Goal: Task Accomplishment & Management: Use online tool/utility

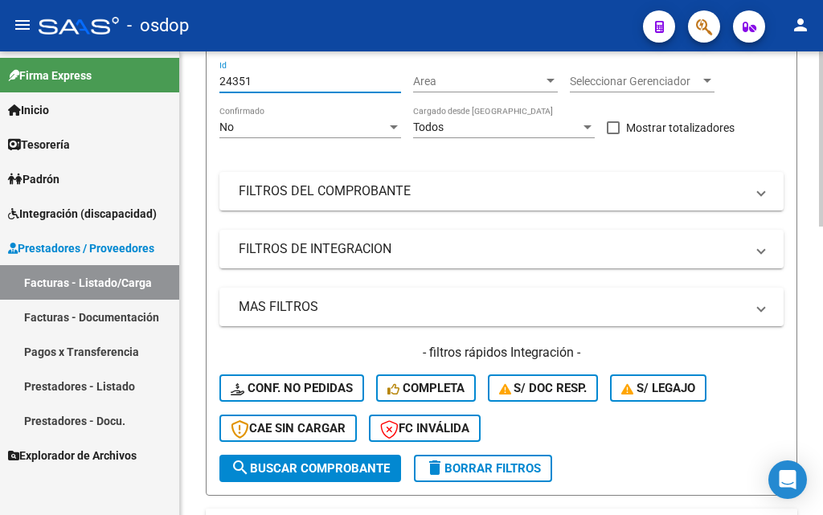
scroll to position [241, 0]
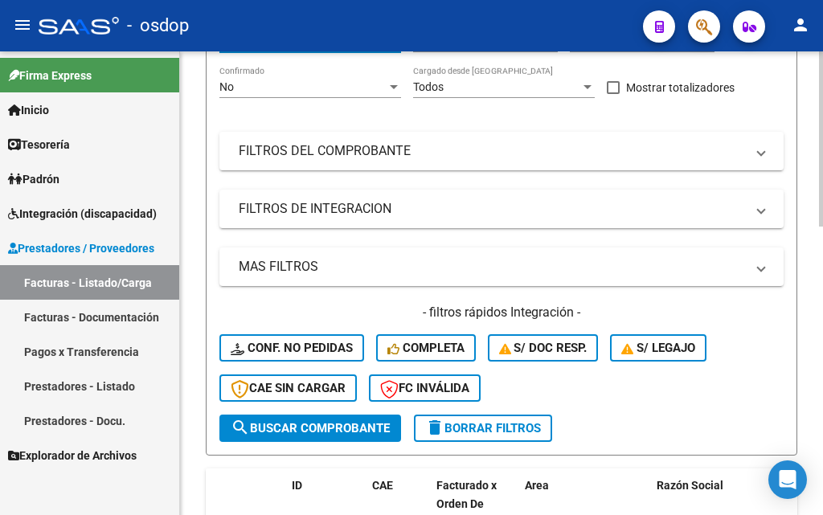
type input "24351"
click at [343, 432] on span "search Buscar Comprobante" at bounding box center [310, 428] width 159 height 14
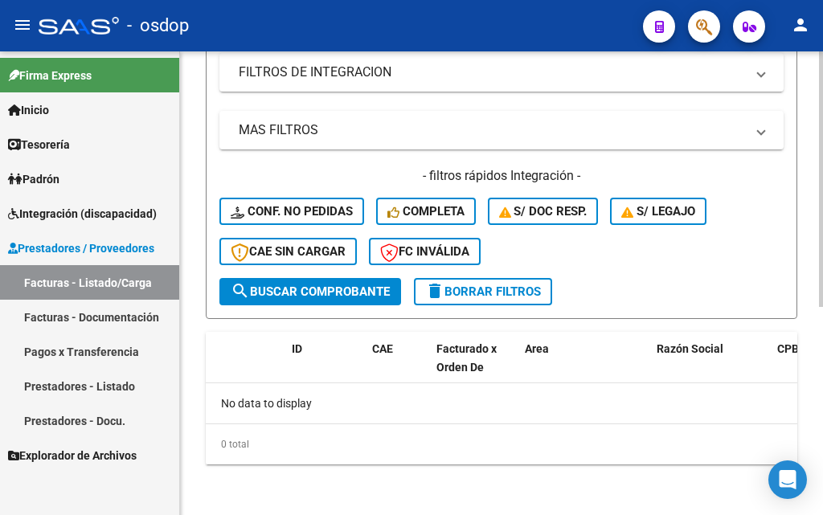
scroll to position [378, 0]
click at [307, 291] on span "search Buscar Comprobante" at bounding box center [310, 291] width 159 height 14
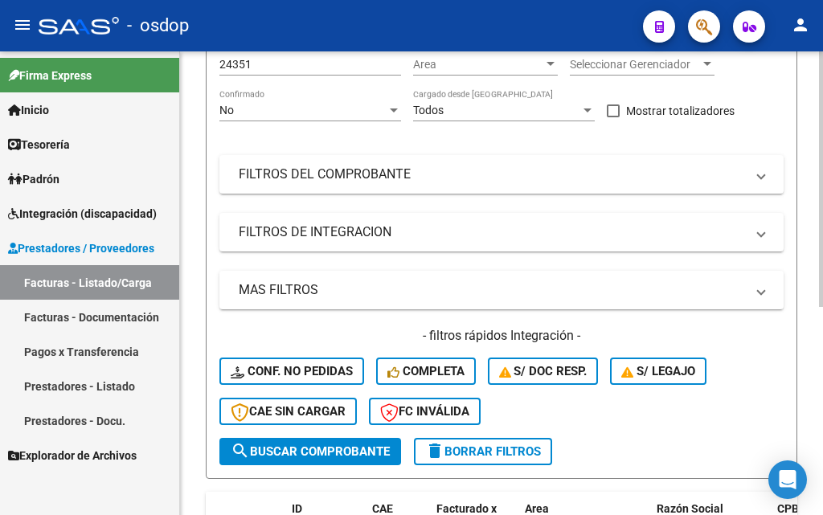
scroll to position [57, 0]
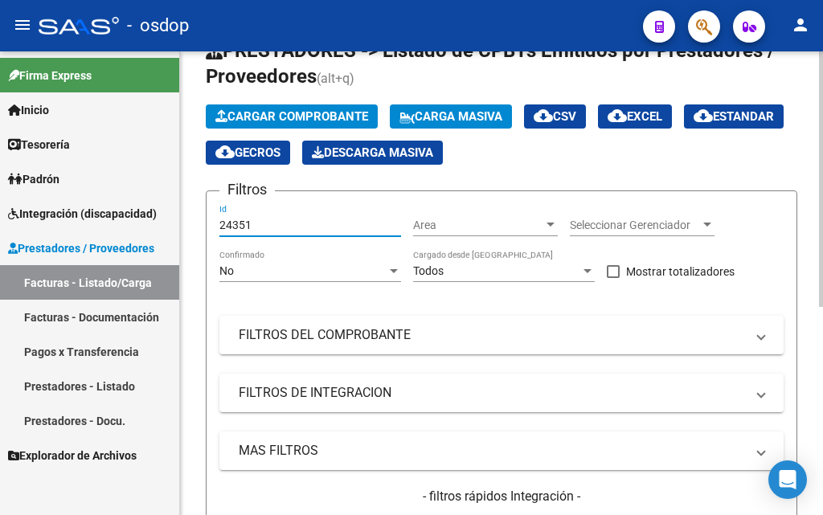
drag, startPoint x: 271, startPoint y: 226, endPoint x: 209, endPoint y: 226, distance: 62.7
click at [209, 226] on form "Filtros 24351 Id Area Area Seleccionar Gerenciador Seleccionar Gerenciador No C…" at bounding box center [501, 414] width 591 height 449
click at [103, 277] on link "Facturas - Listado/Carga" at bounding box center [89, 282] width 179 height 35
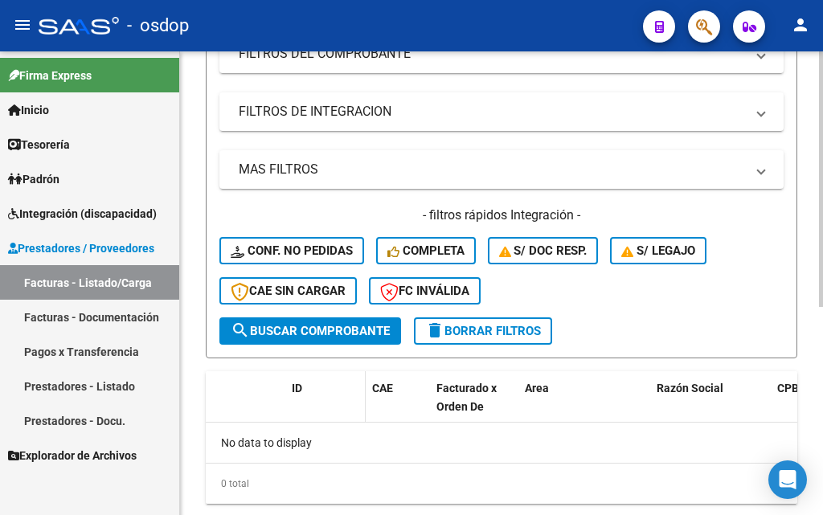
scroll to position [378, 0]
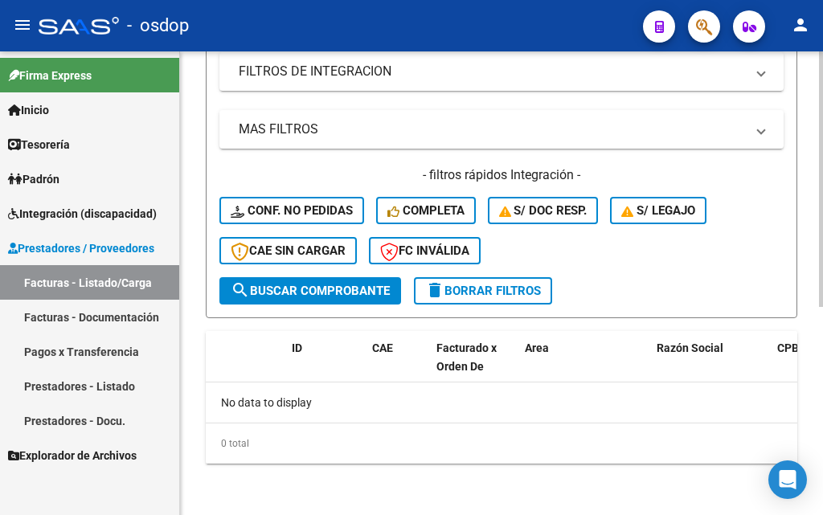
click at [292, 288] on span "search Buscar Comprobante" at bounding box center [310, 291] width 159 height 14
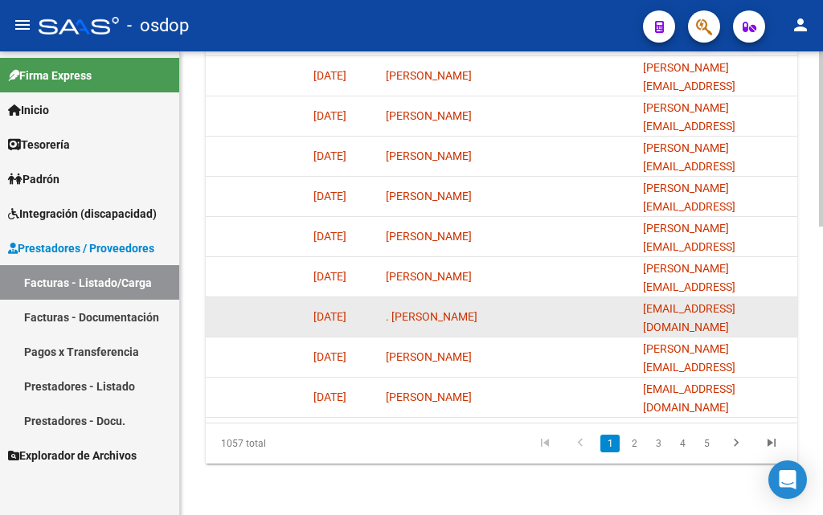
scroll to position [764, 0]
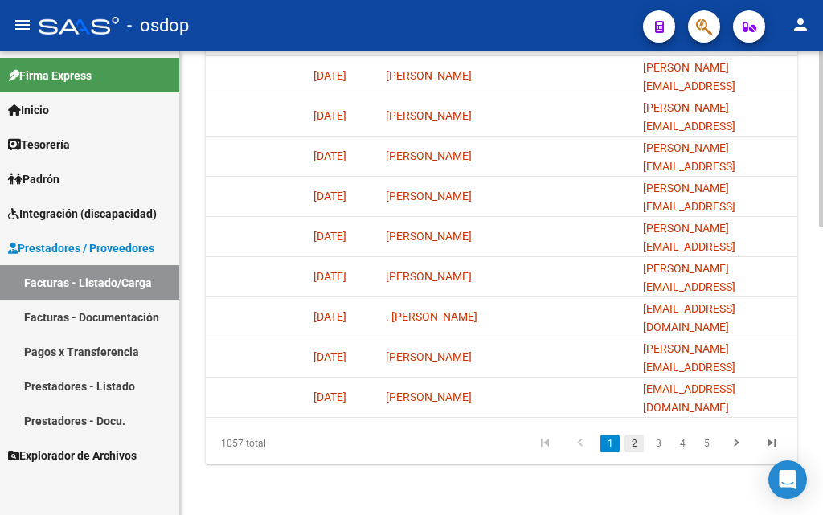
click at [633, 442] on link "2" at bounding box center [633, 444] width 19 height 18
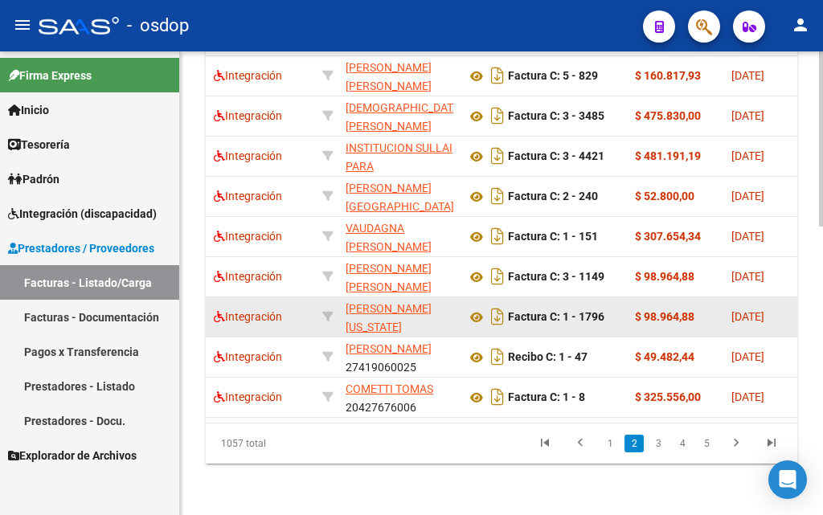
scroll to position [0, 322]
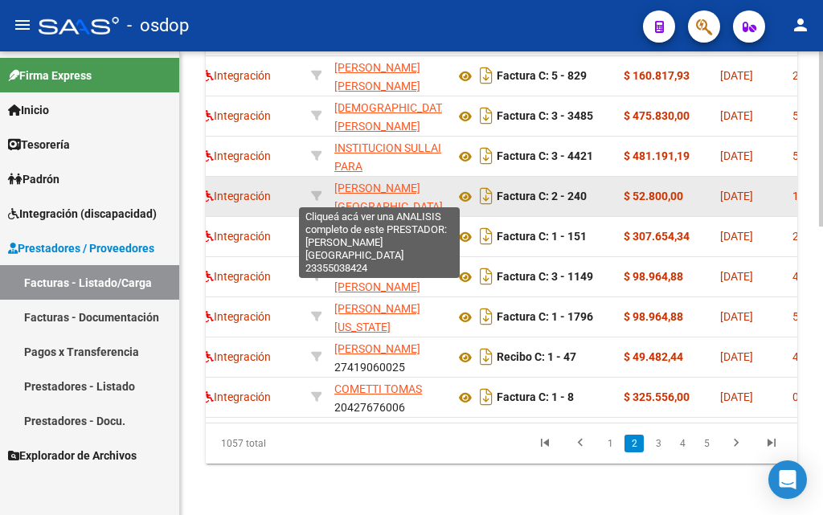
click at [390, 182] on span "[PERSON_NAME][GEOGRAPHIC_DATA]" at bounding box center [388, 197] width 108 height 31
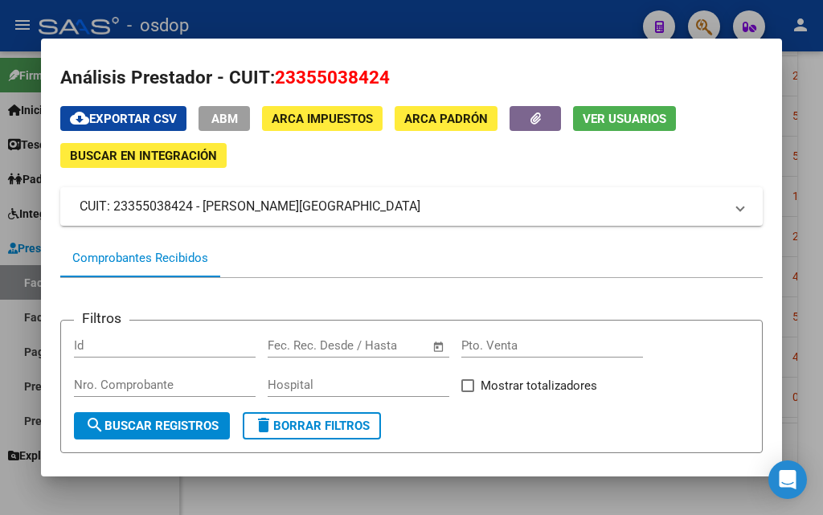
scroll to position [0, 0]
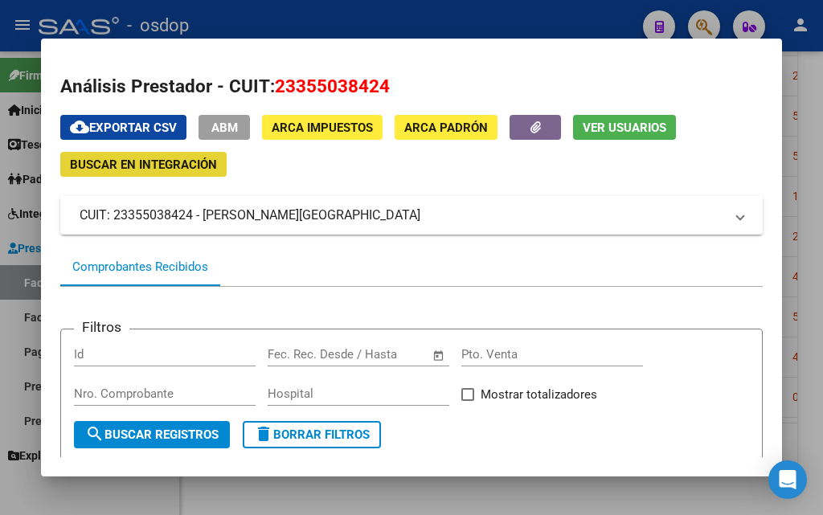
click at [178, 171] on span "Buscar en Integración" at bounding box center [143, 164] width 147 height 14
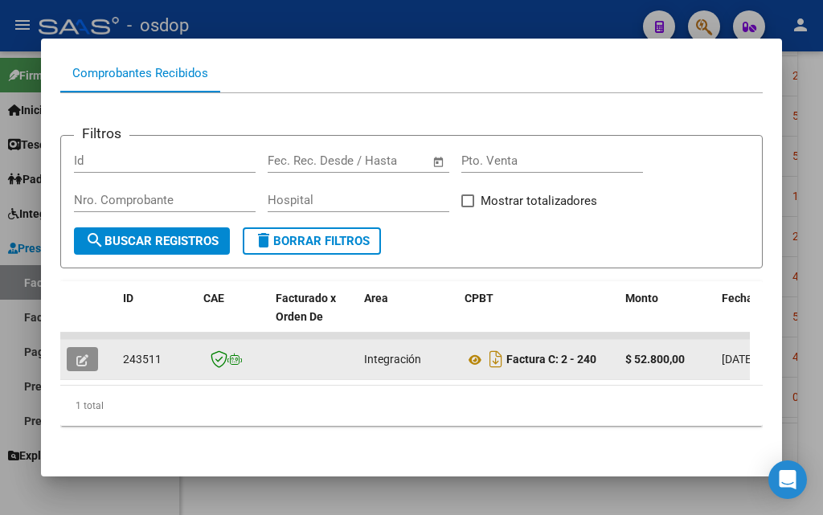
click at [79, 354] on icon "button" at bounding box center [82, 360] width 12 height 12
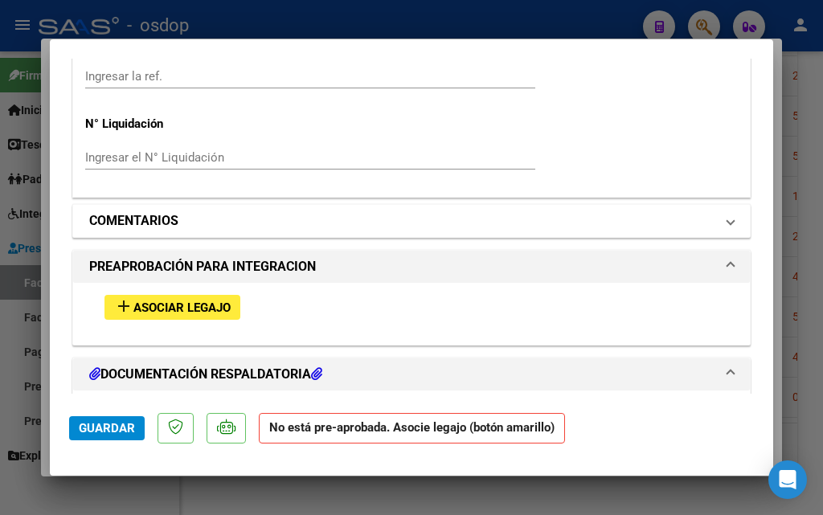
scroll to position [1365, 0]
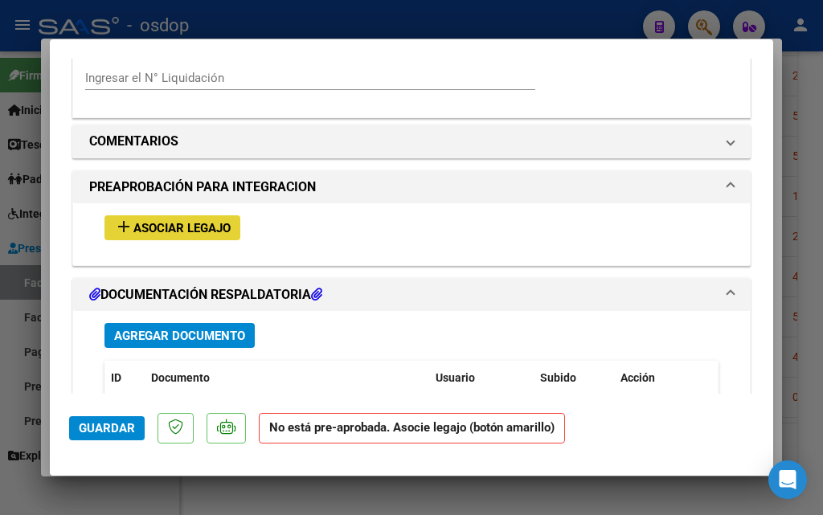
click at [190, 228] on span "Asociar Legajo" at bounding box center [181, 228] width 97 height 14
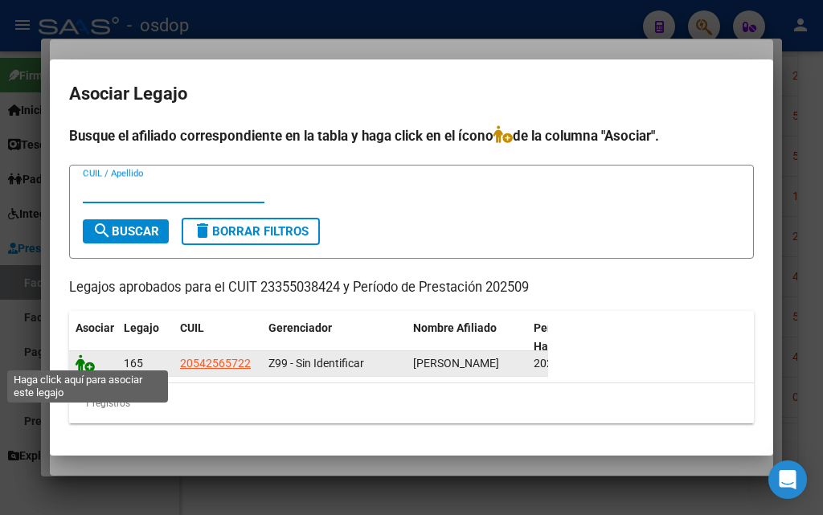
click at [78, 358] on icon at bounding box center [85, 363] width 19 height 18
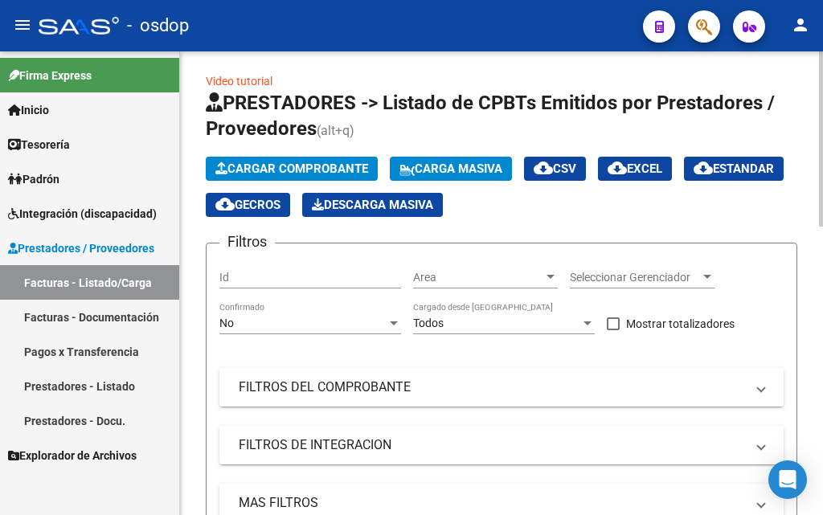
scroll to position [0, 0]
